Goal: Task Accomplishment & Management: Use online tool/utility

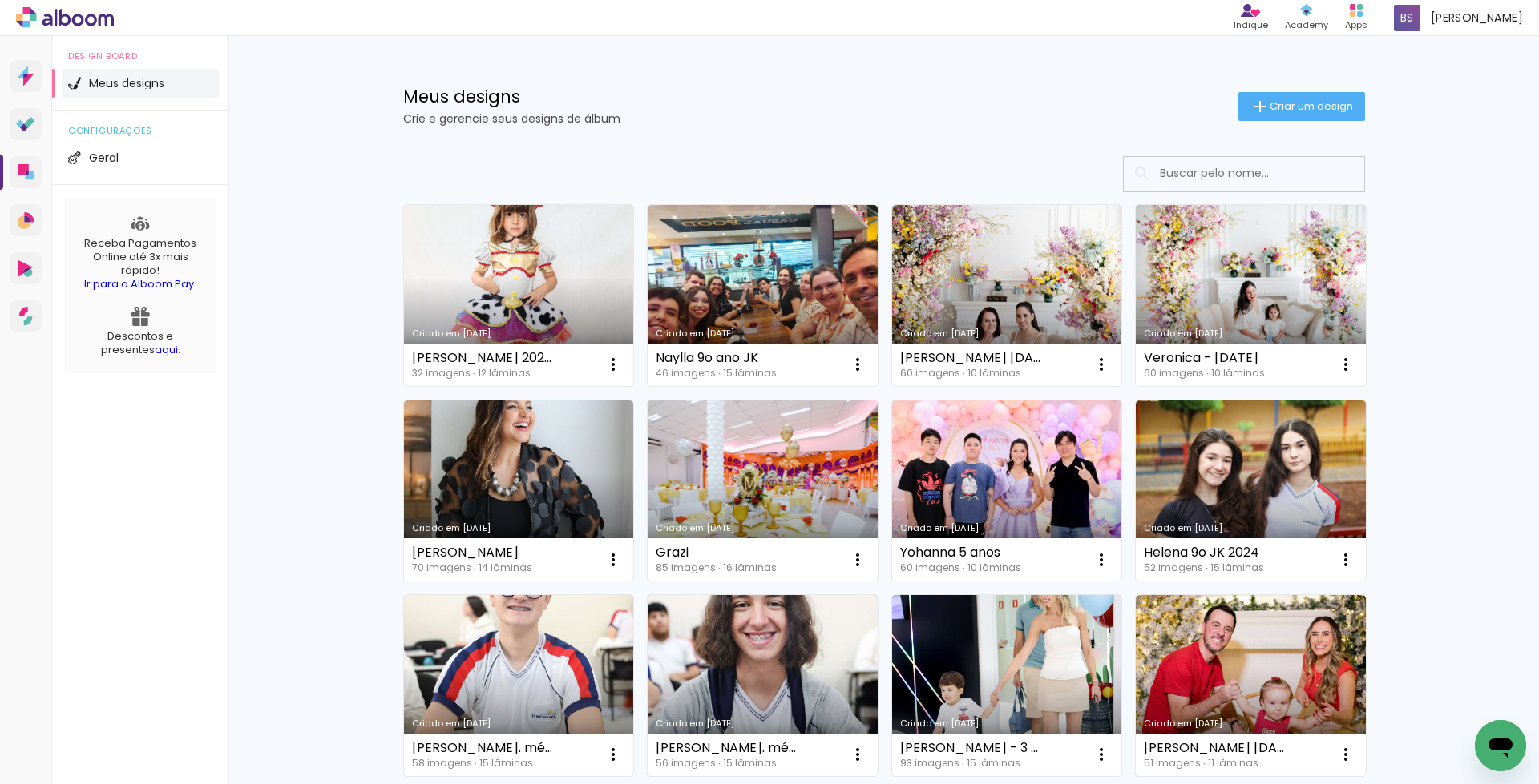
click at [766, 469] on link "Criado em [DATE]" at bounding box center [762, 491] width 230 height 181
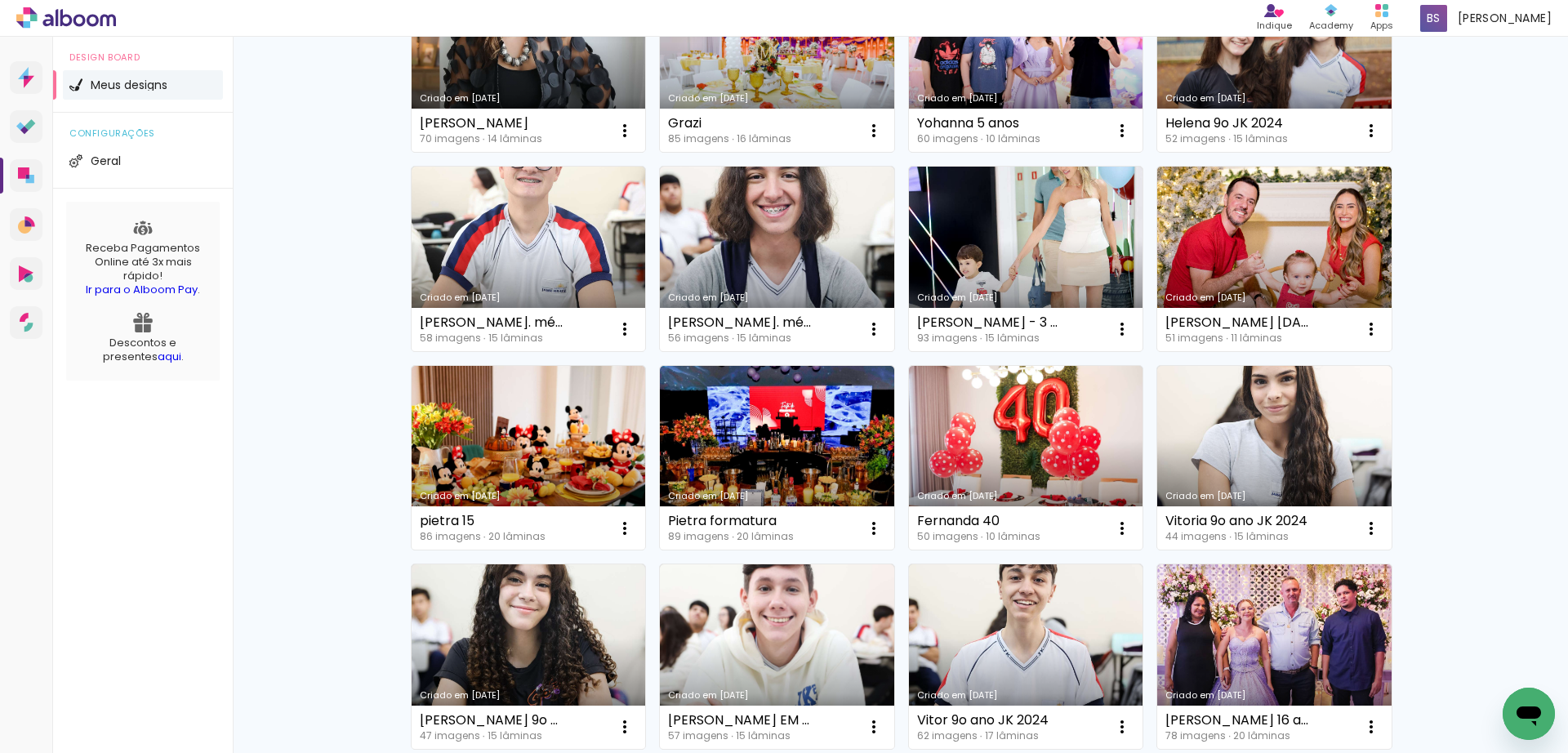
scroll to position [457, 0]
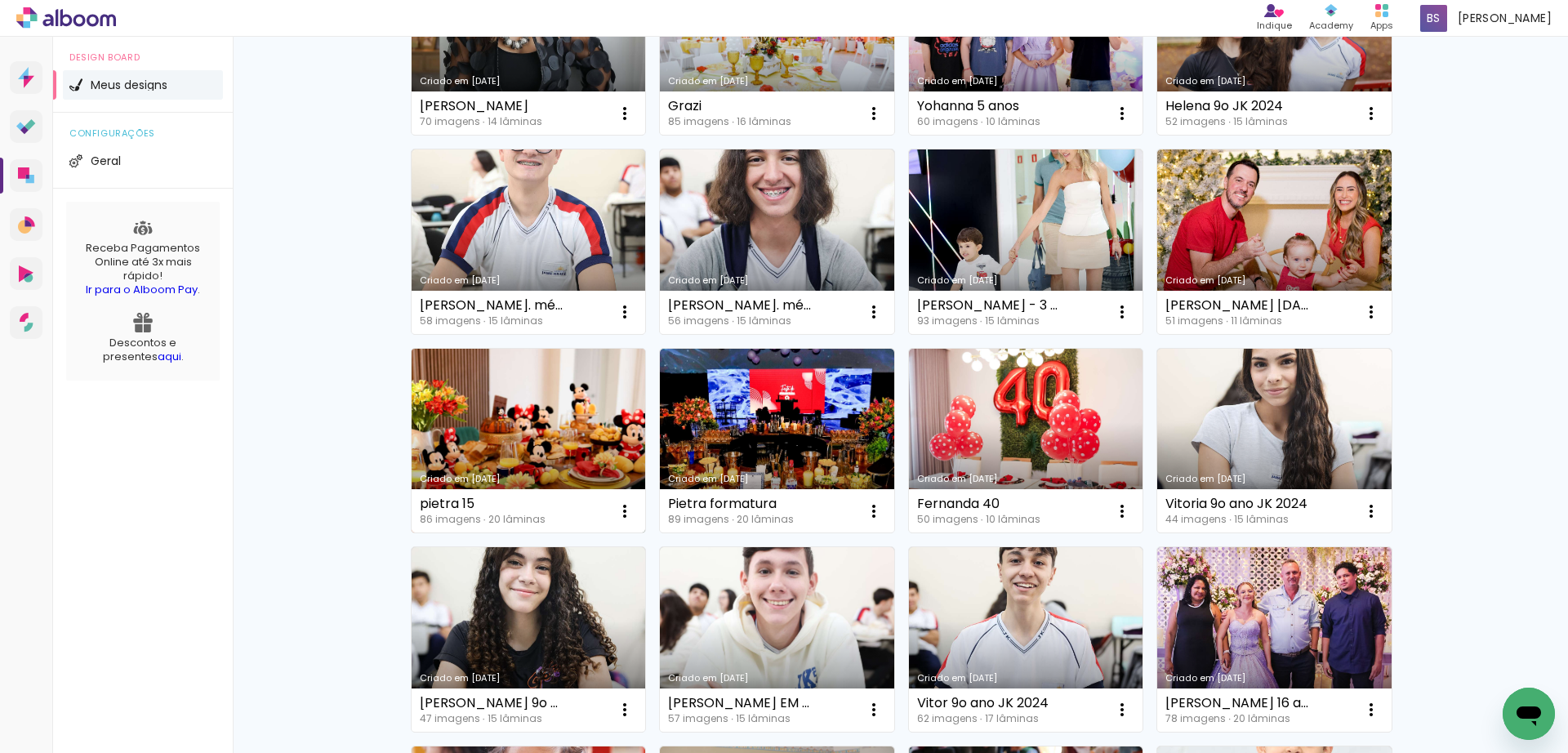
click at [506, 422] on link "Criado em [DATE]" at bounding box center [528, 441] width 234 height 184
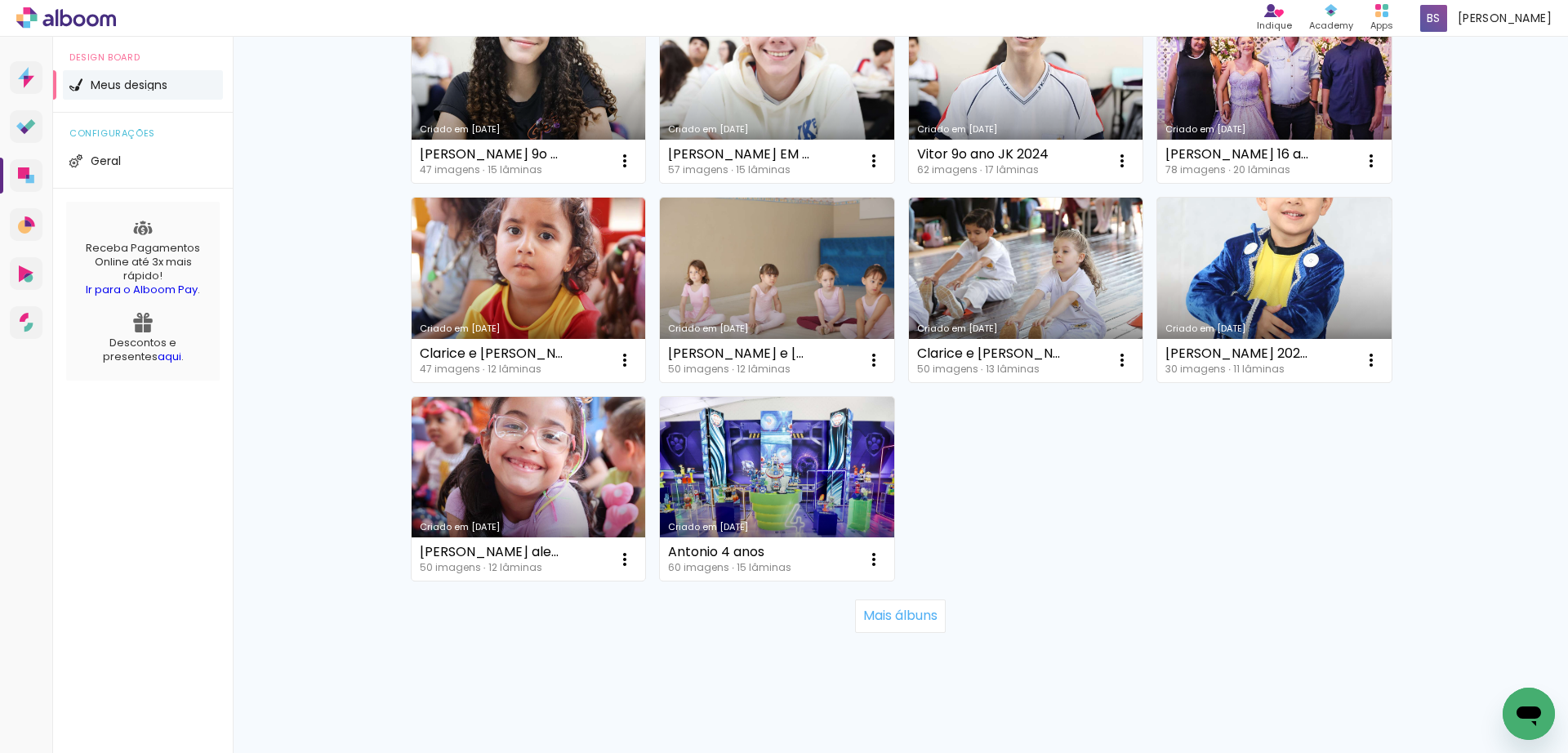
scroll to position [1020, 0]
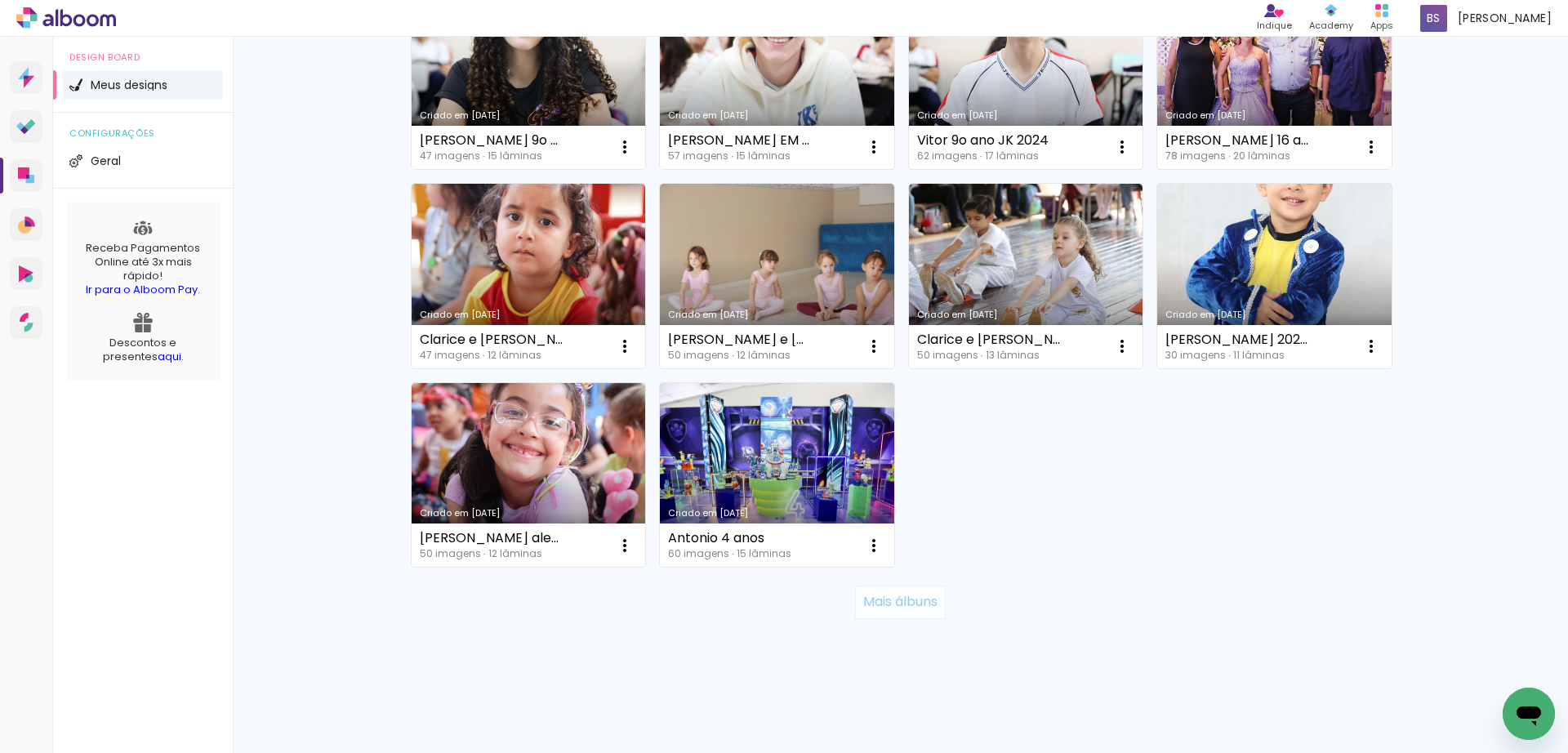
click at [0, 0] on slot "Mais álbuns" at bounding box center [0, 0] width 0 height 0
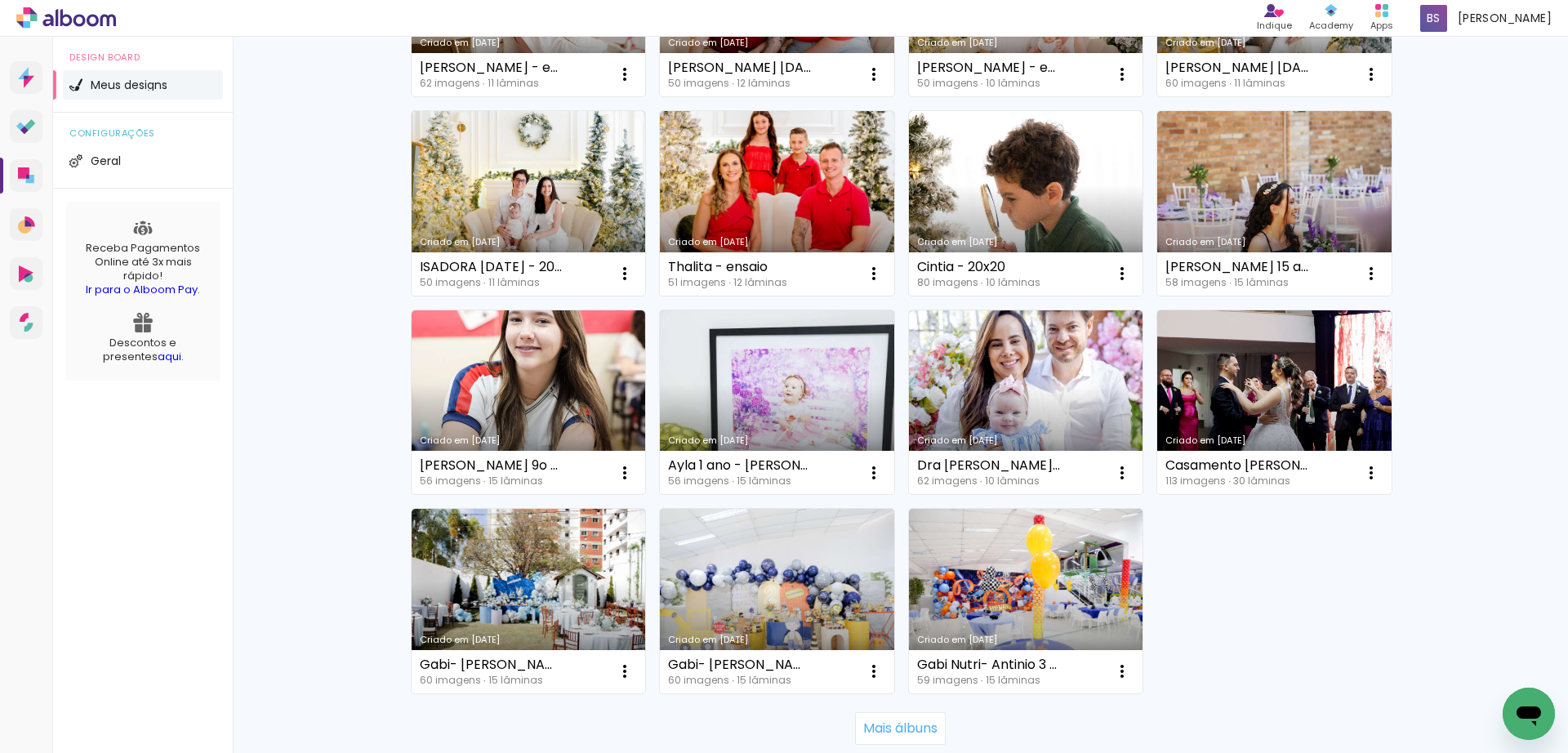
scroll to position [2163, 0]
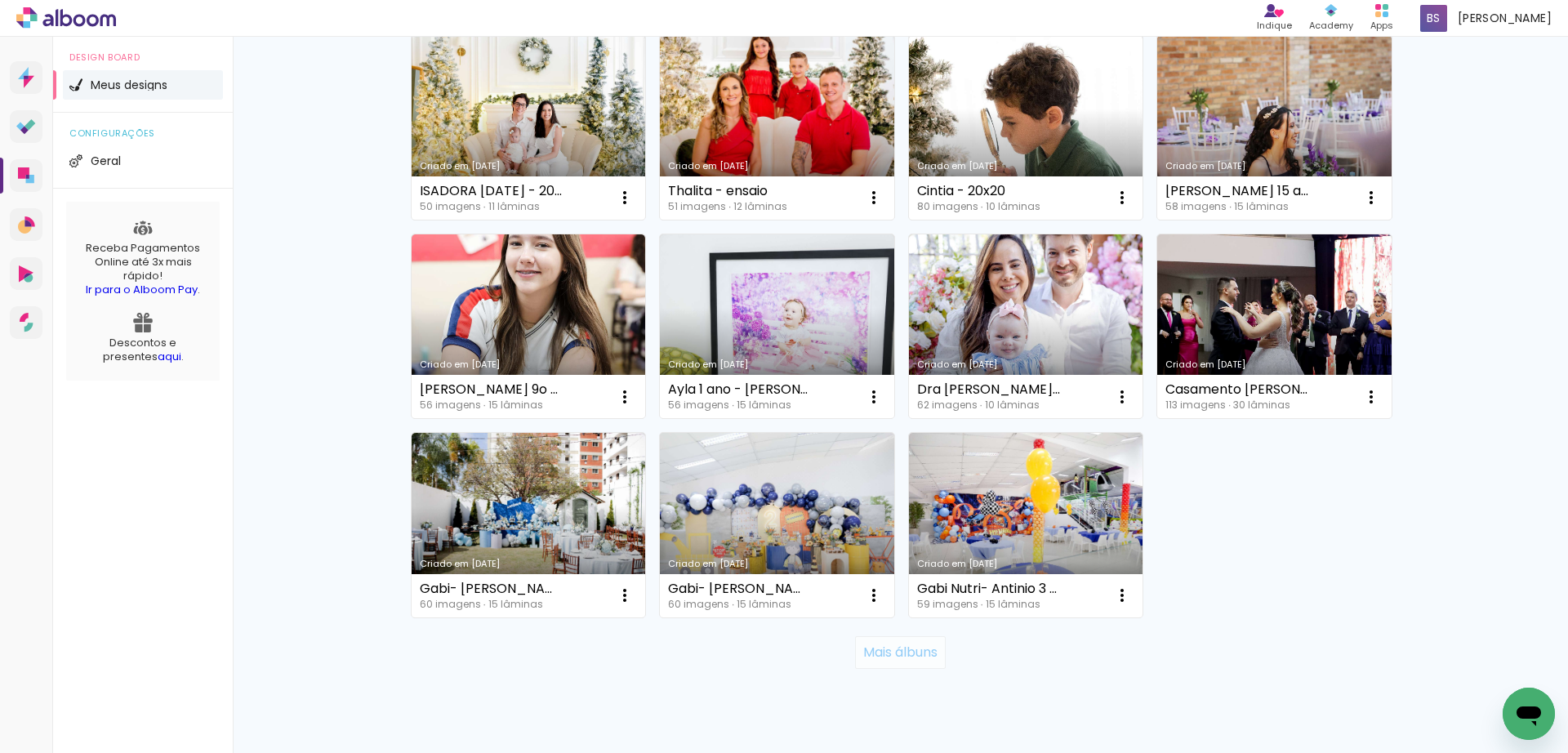
click at [0, 0] on slot "Mais álbuns" at bounding box center [0, 0] width 0 height 0
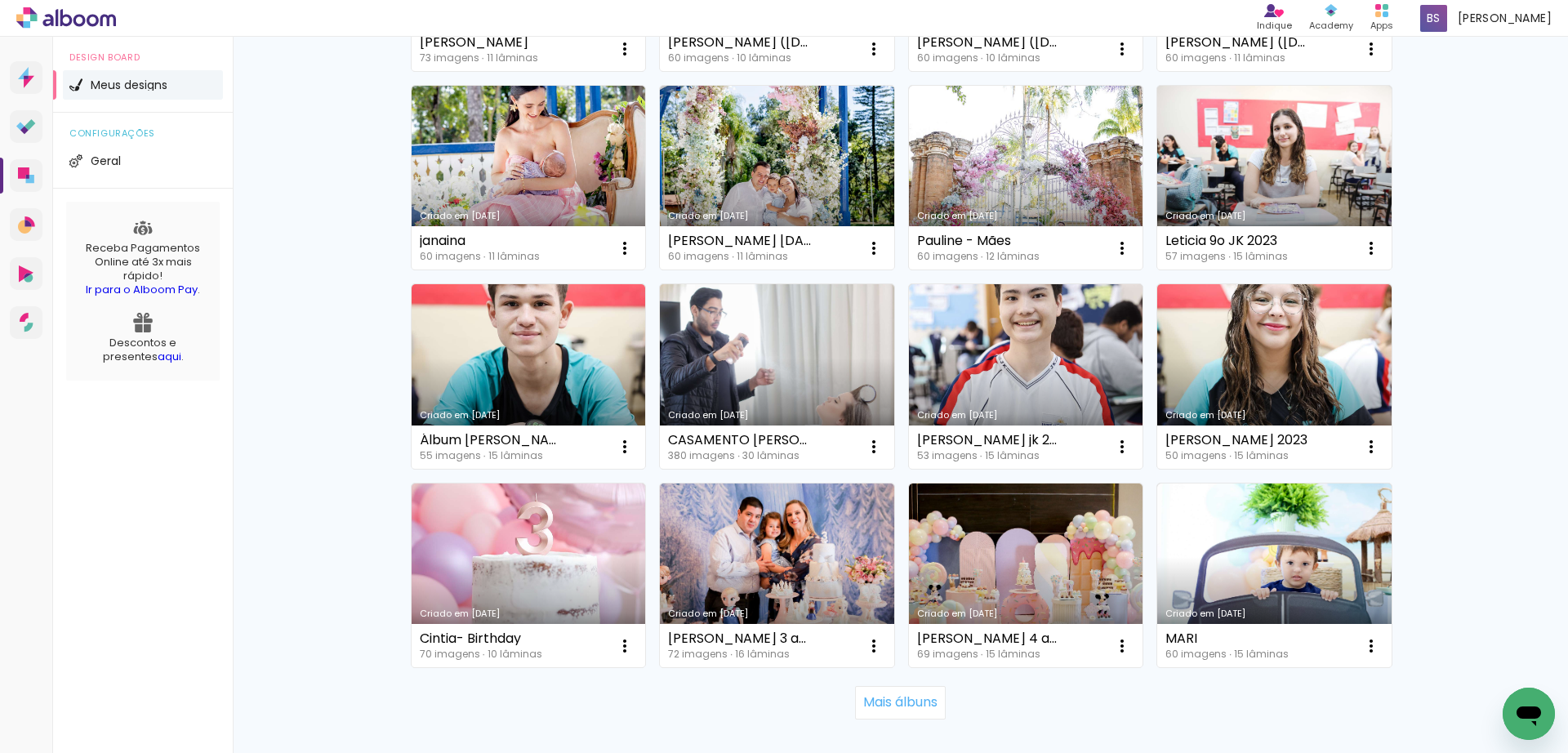
scroll to position [3382, 0]
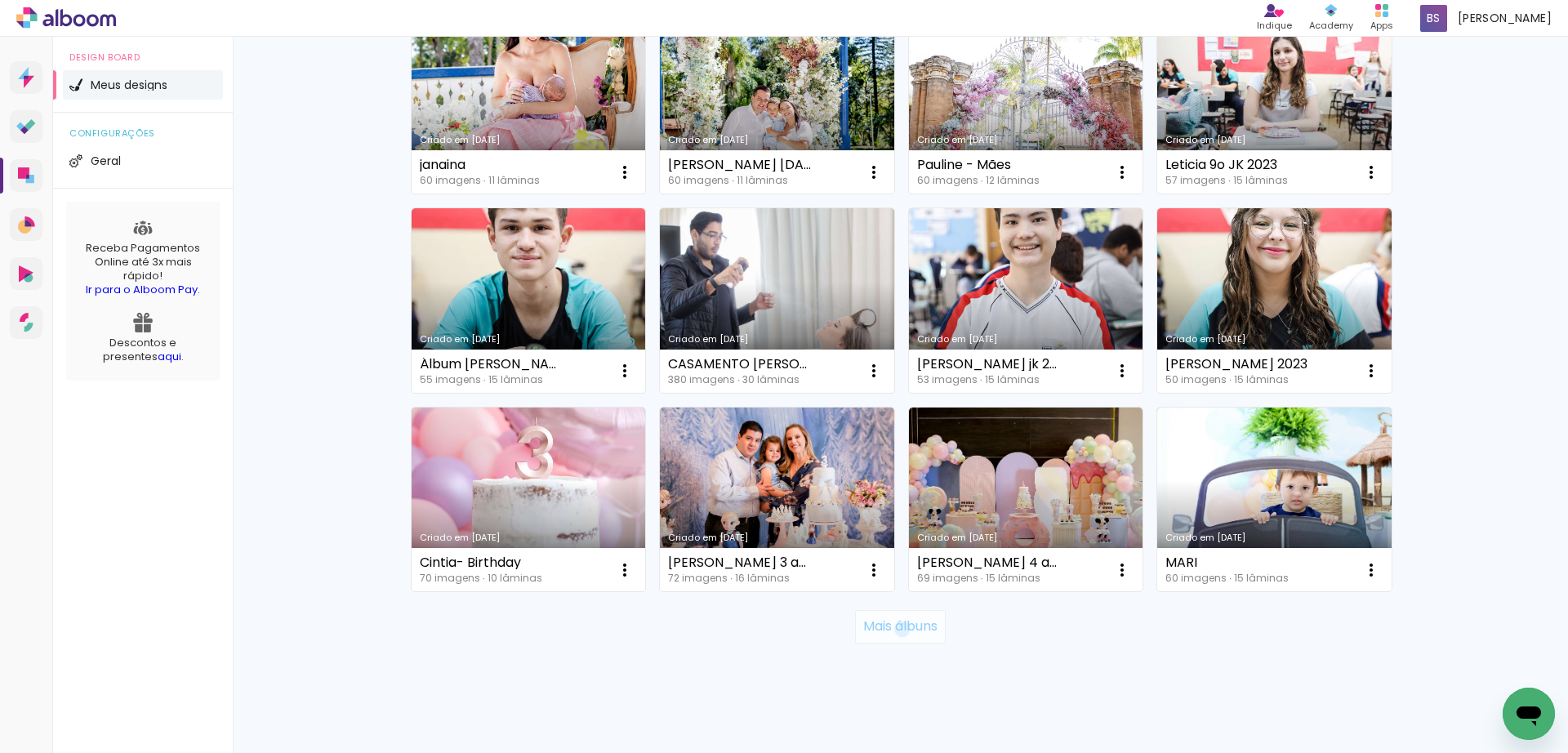
click at [0, 0] on slot "Mais álbuns" at bounding box center [0, 0] width 0 height 0
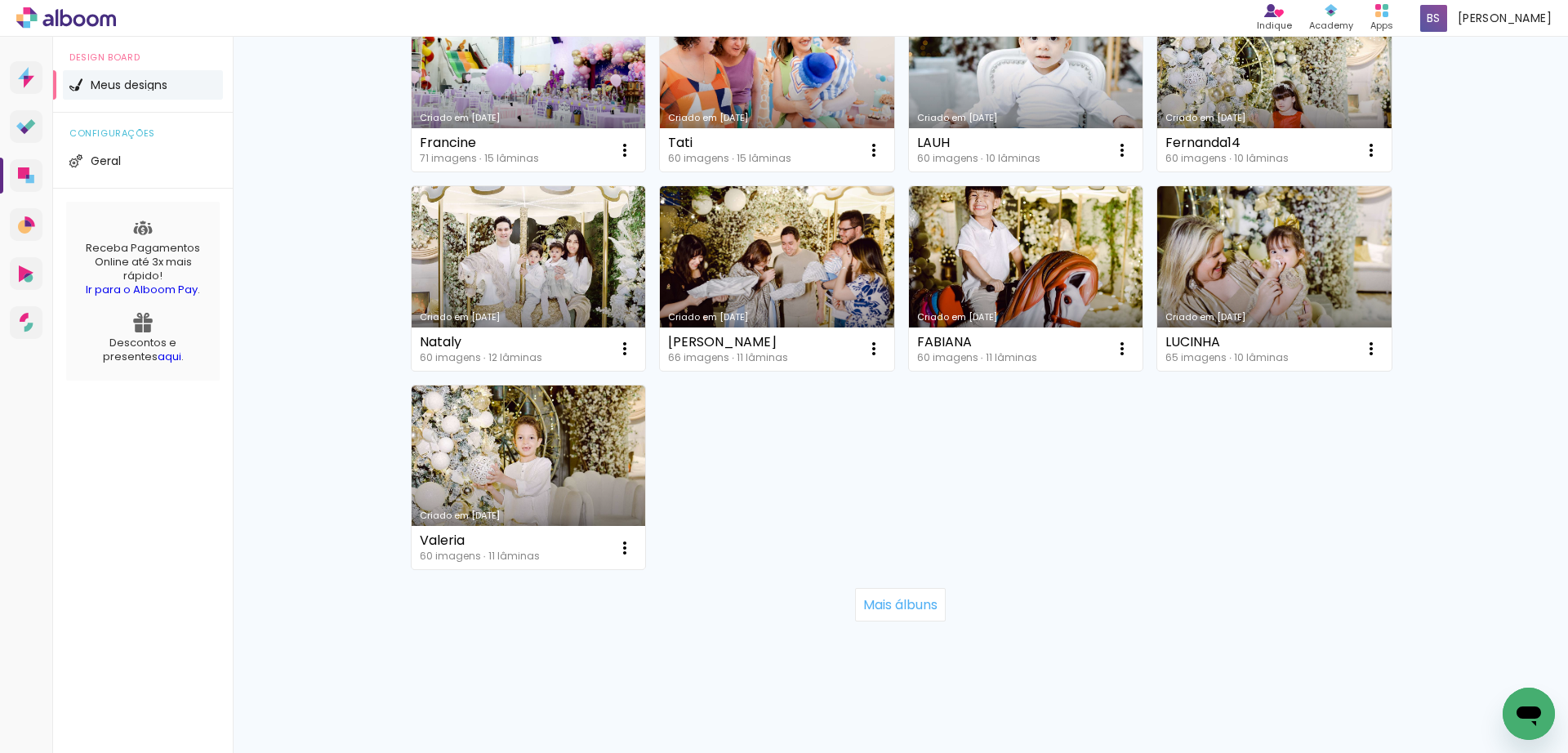
scroll to position [4799, 0]
